Goal: Task Accomplishment & Management: Manage account settings

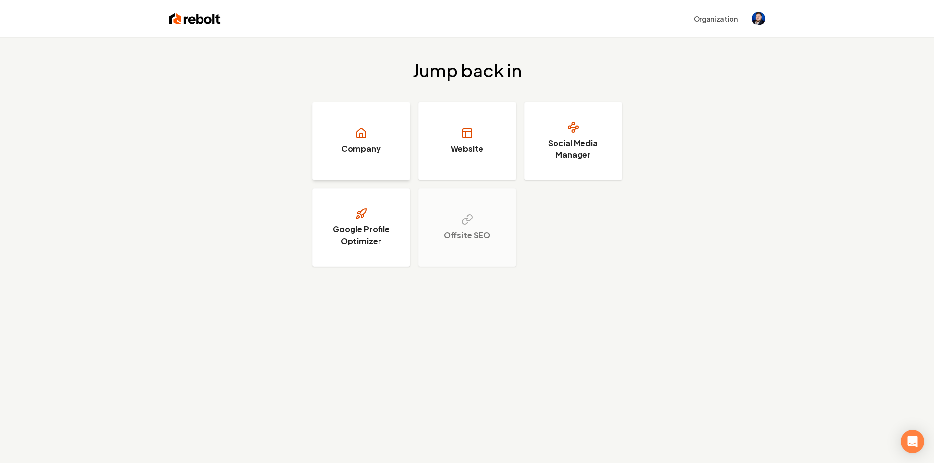
click at [345, 141] on link "Company" at bounding box center [361, 141] width 98 height 78
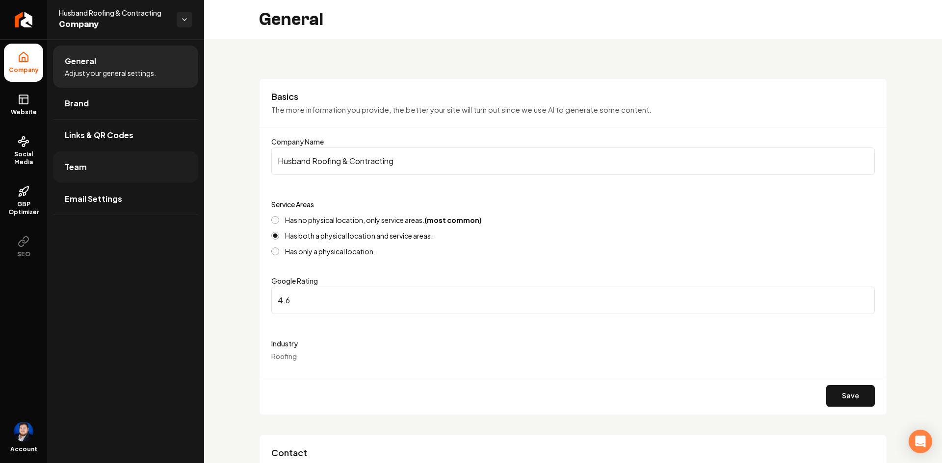
click at [141, 172] on link "Team" at bounding box center [125, 167] width 145 height 31
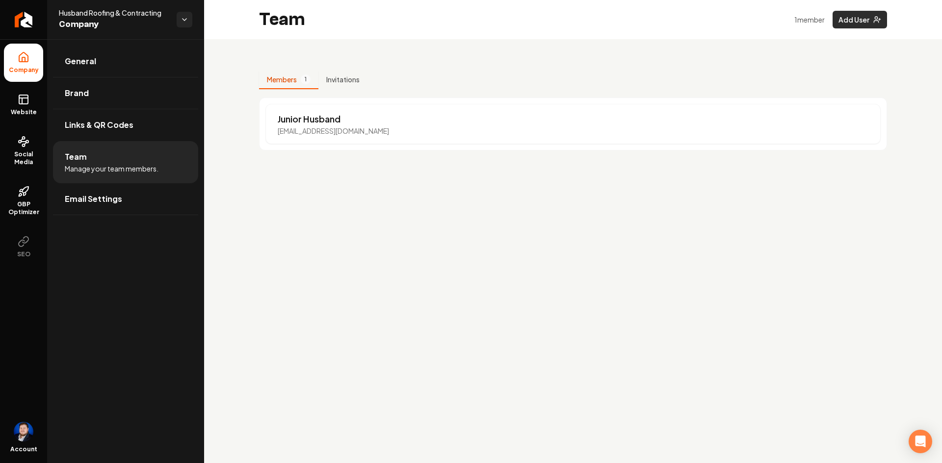
click at [875, 22] on icon "Main content area" at bounding box center [877, 20] width 8 height 8
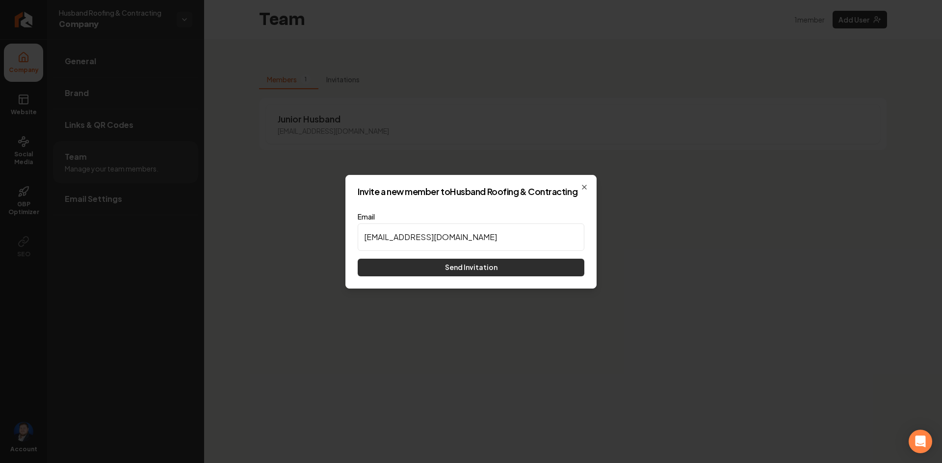
type input "[EMAIL_ADDRESS][DOMAIN_NAME]"
click at [471, 267] on button "Send Invitation" at bounding box center [471, 268] width 227 height 18
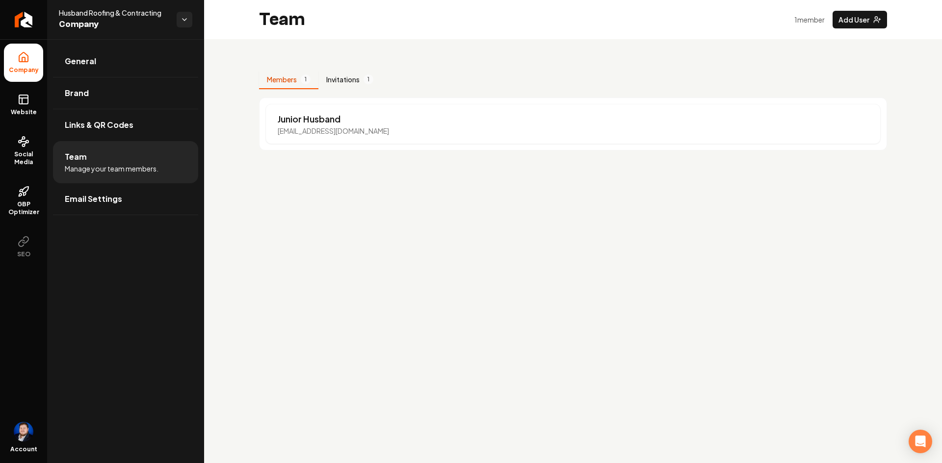
click at [342, 81] on button "Invitations 1" at bounding box center [349, 80] width 63 height 19
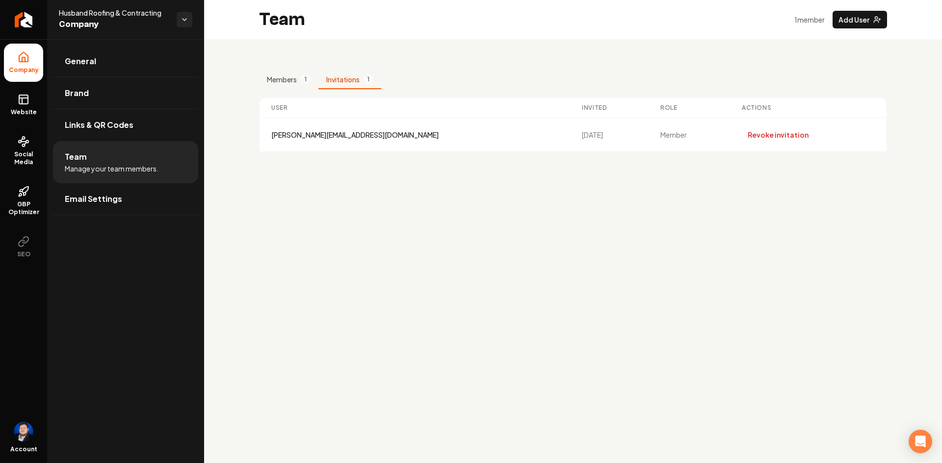
click at [335, 202] on main "Team 1 member Add User Members 1 Invitations 1 User Invited Role Actions [EMAIL…" at bounding box center [573, 231] width 738 height 463
click at [345, 257] on main "Team 1 member Add User Members 1 Invitations 1 User Invited Role Actions [EMAIL…" at bounding box center [573, 231] width 738 height 463
click at [331, 287] on main "Team 1 member Add User Members 1 Invitations 1 User Invited Role Actions [EMAIL…" at bounding box center [573, 231] width 738 height 463
click at [128, 206] on link "Email Settings" at bounding box center [125, 198] width 145 height 31
